Goal: Register for event/course

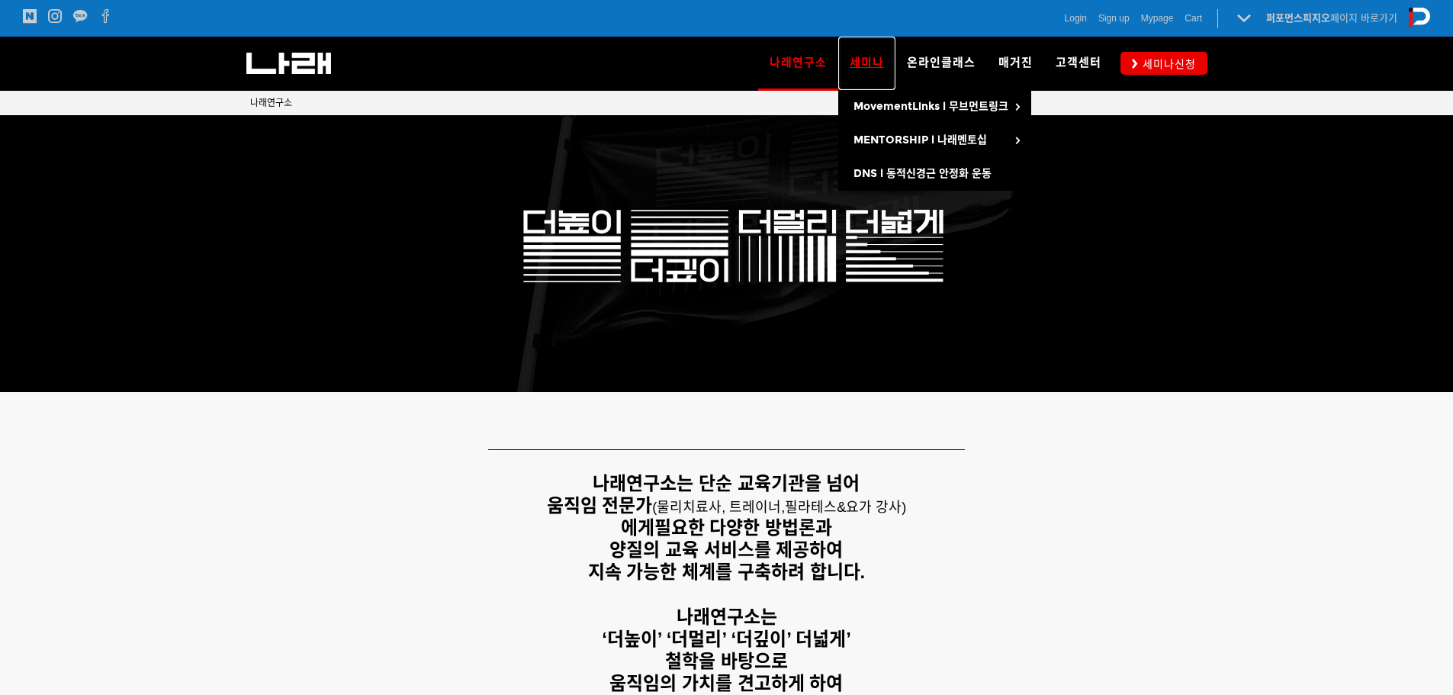
click at [884, 69] on span "세미나" at bounding box center [867, 63] width 34 height 14
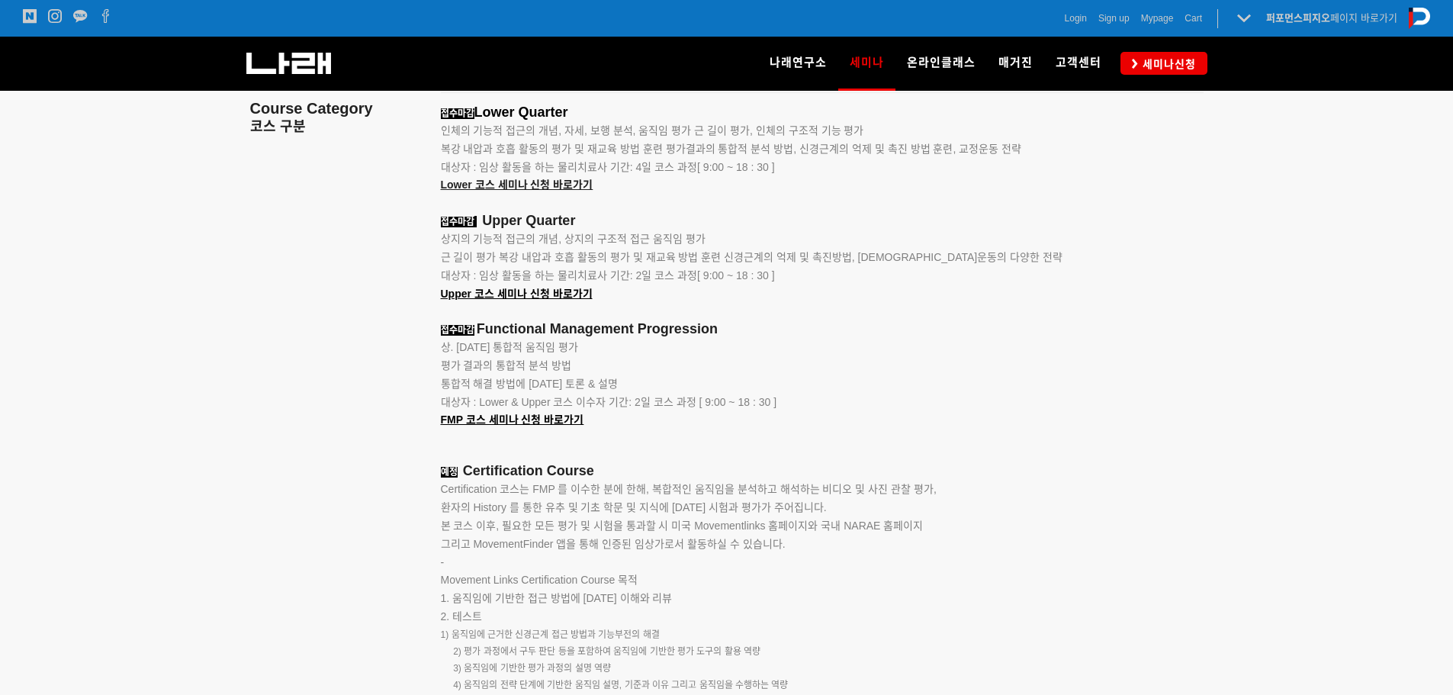
scroll to position [1557, 0]
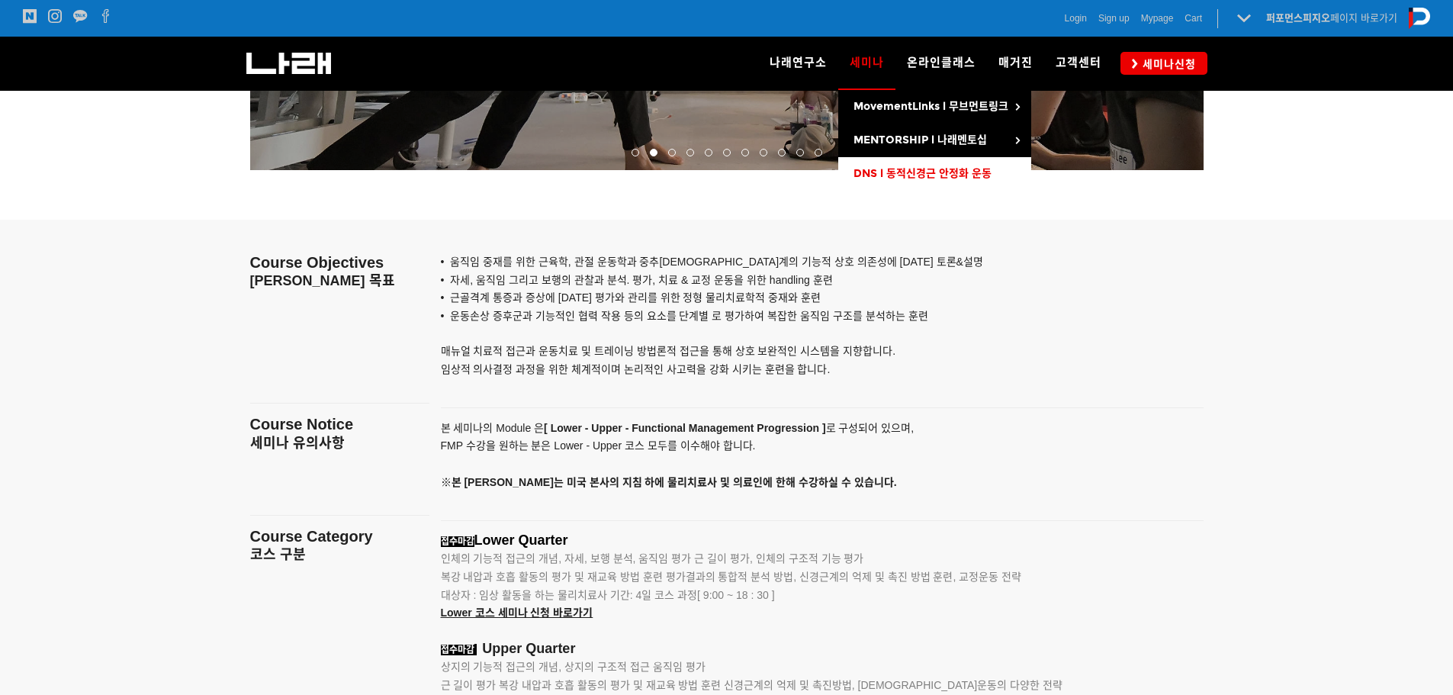
click at [899, 167] on span "DNS l 동적신경근 안정화 운동" at bounding box center [923, 173] width 138 height 13
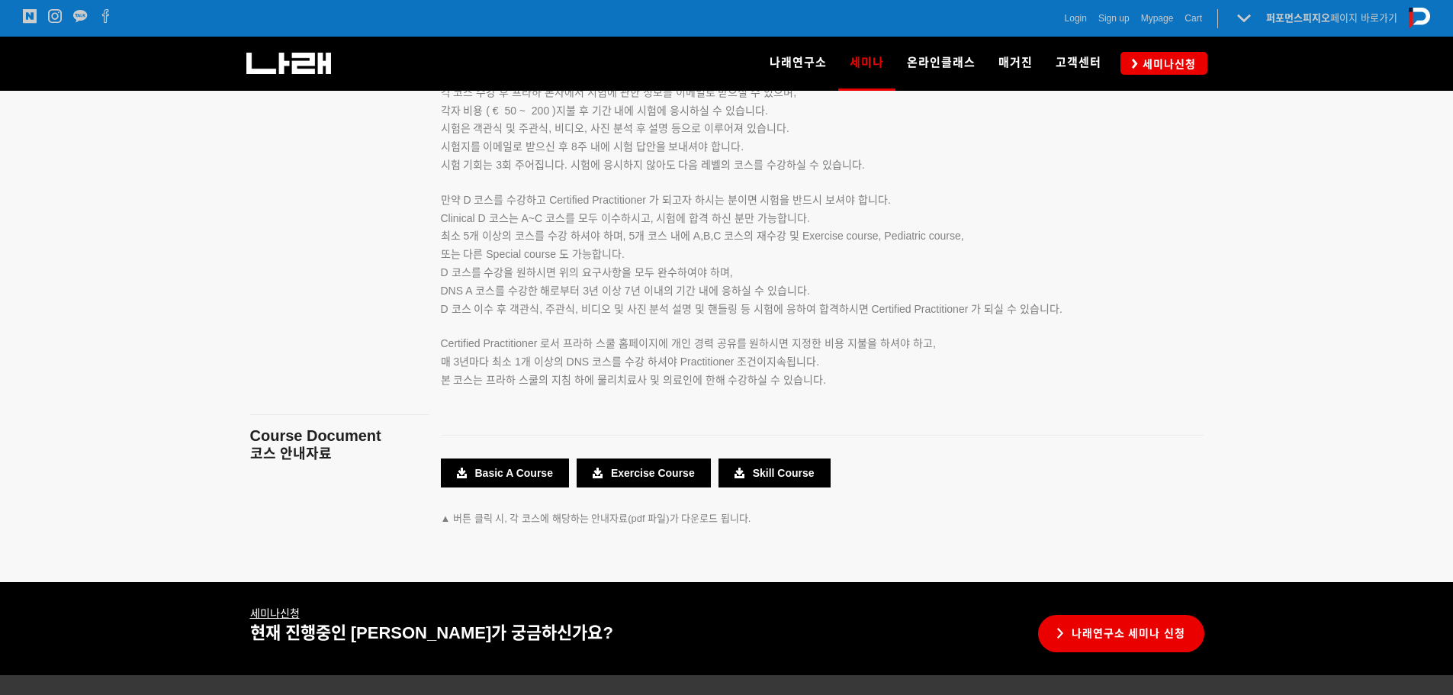
scroll to position [2602, 0]
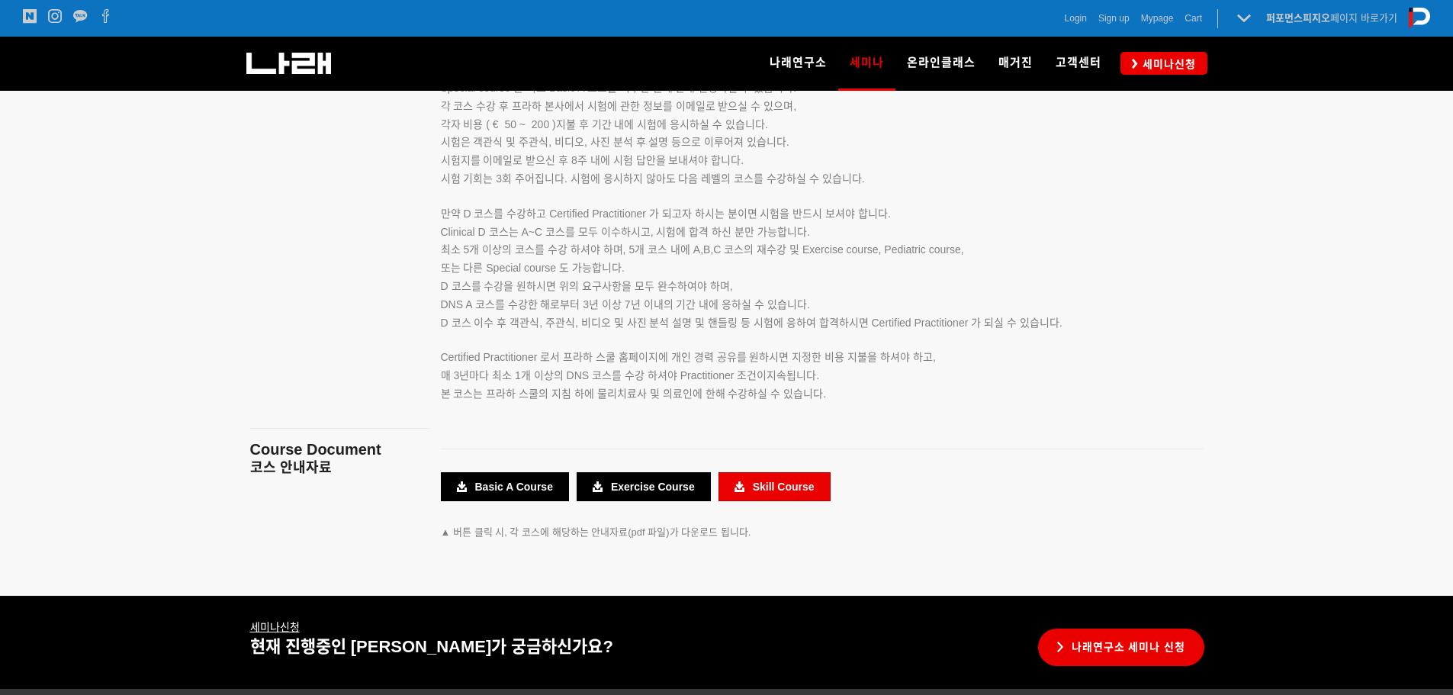
click at [767, 486] on link "Skill Course" at bounding box center [775, 486] width 112 height 29
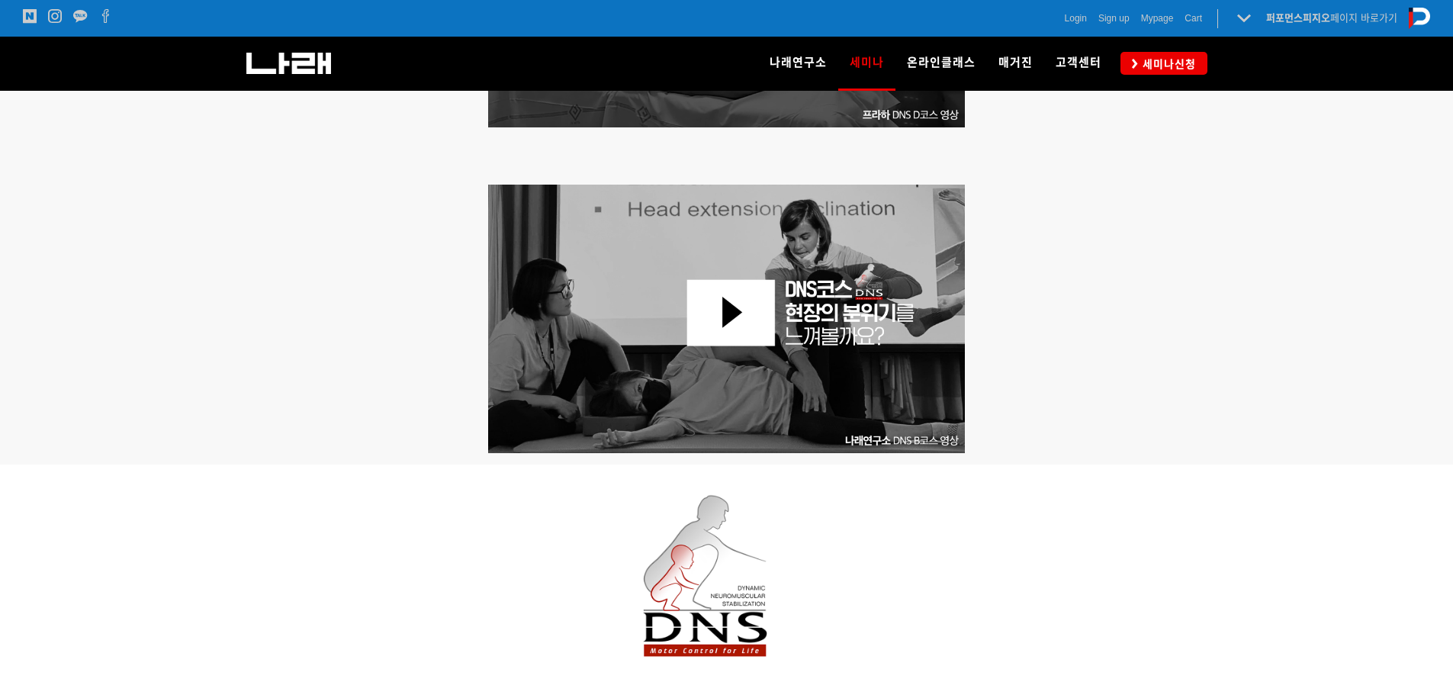
scroll to position [924, 0]
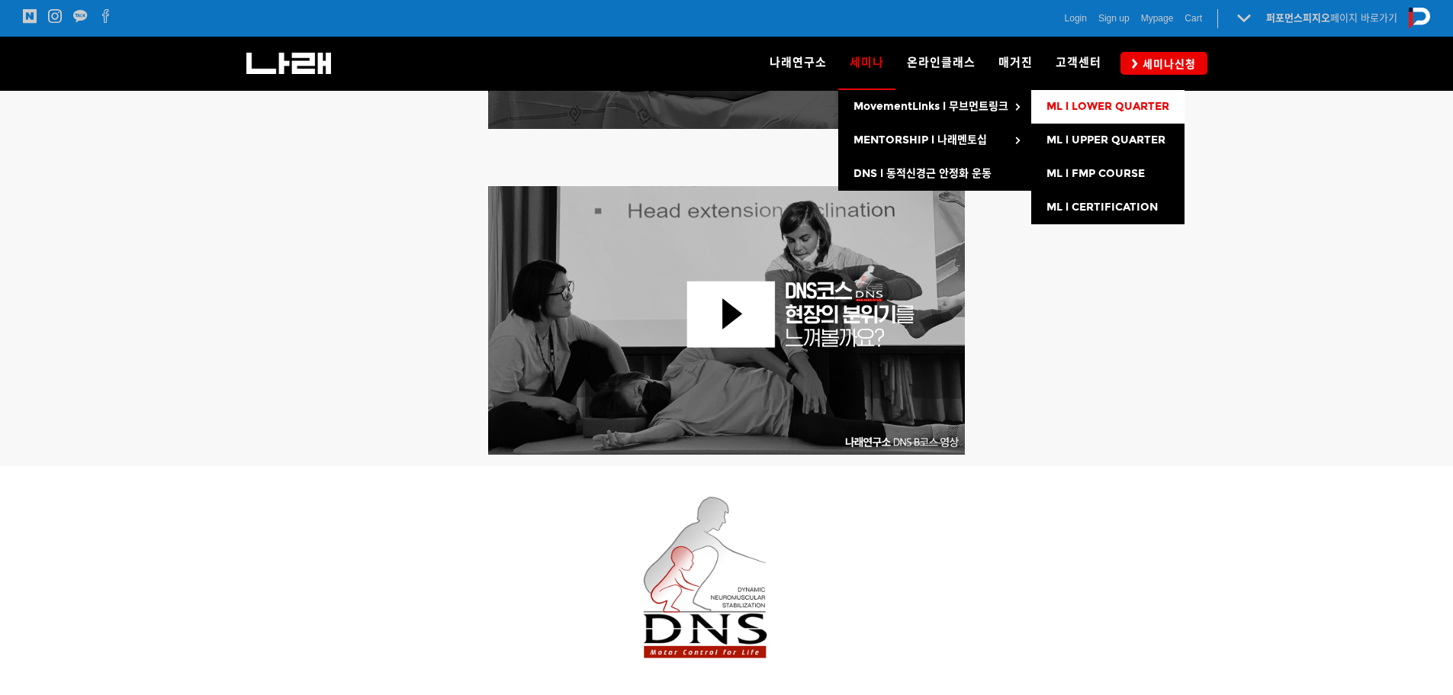
click at [1057, 106] on span "ML l LOWER QUARTER" at bounding box center [1108, 106] width 123 height 13
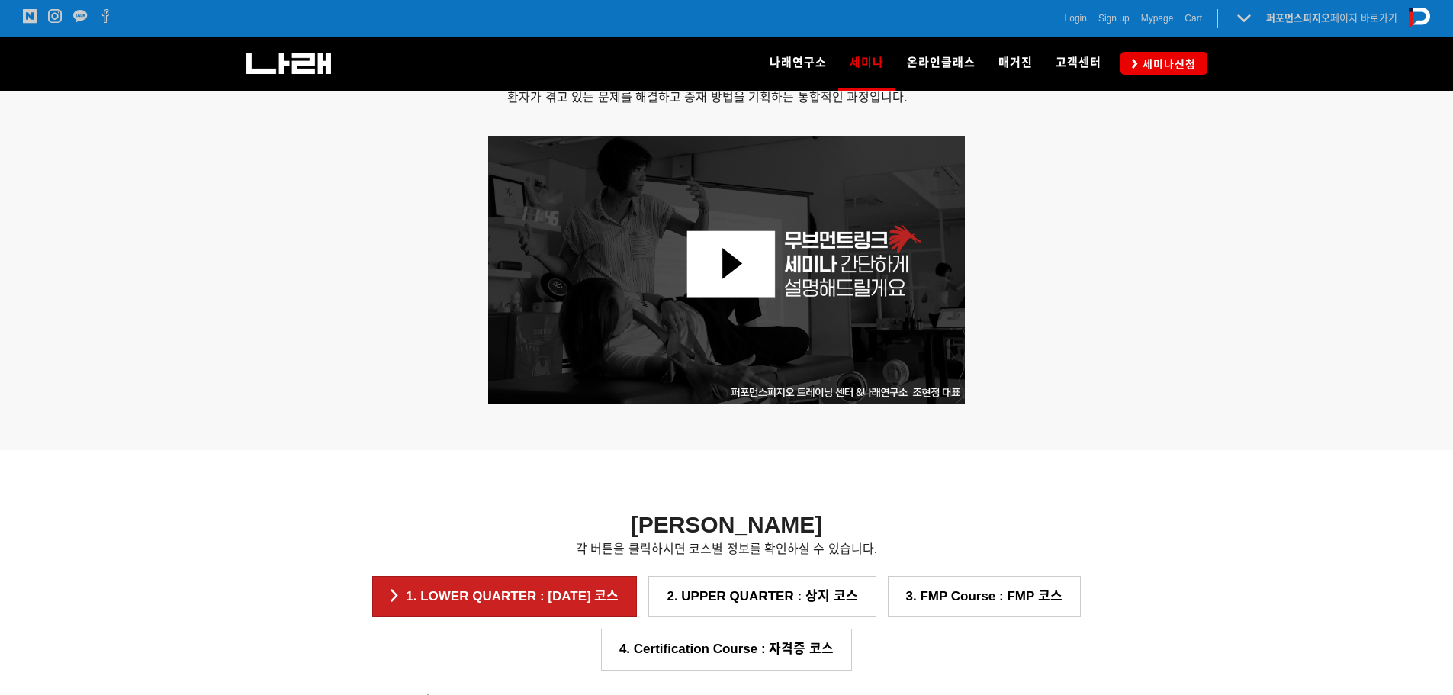
scroll to position [863, 0]
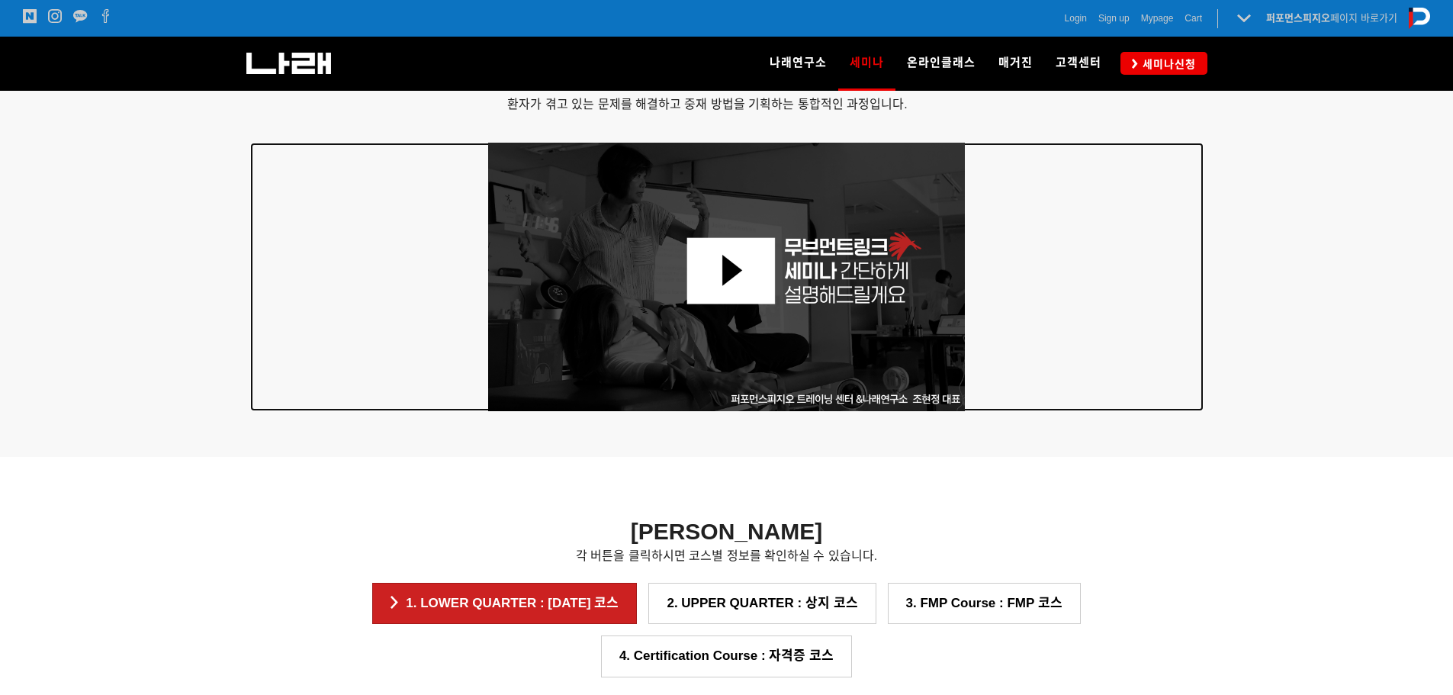
click at [708, 273] on img at bounding box center [727, 277] width 478 height 269
